Goal: Information Seeking & Learning: Learn about a topic

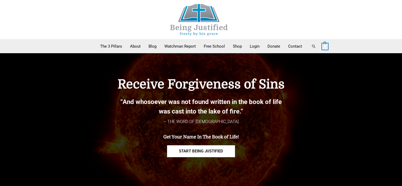
click at [313, 46] on link "Search" at bounding box center [313, 46] width 5 height 5
type input "**********"
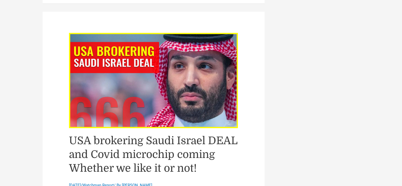
scroll to position [2483, 0]
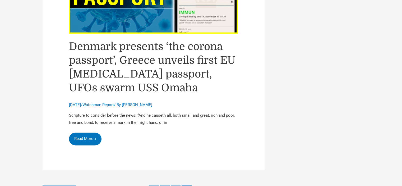
scroll to position [2615, 0]
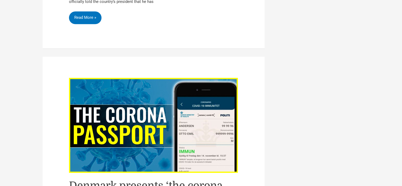
scroll to position [2510, 0]
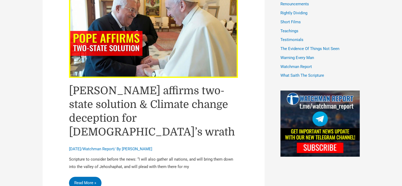
scroll to position [581, 0]
